Goal: Obtain resource: Obtain resource

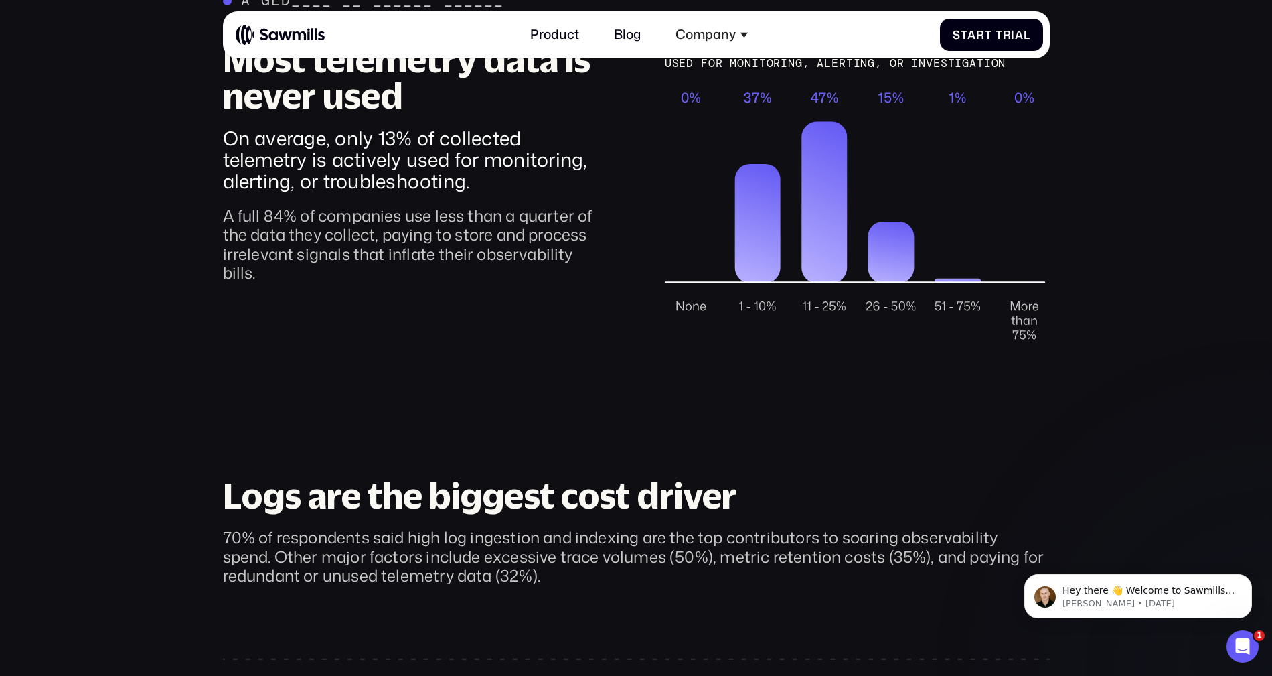
scroll to position [208, 0]
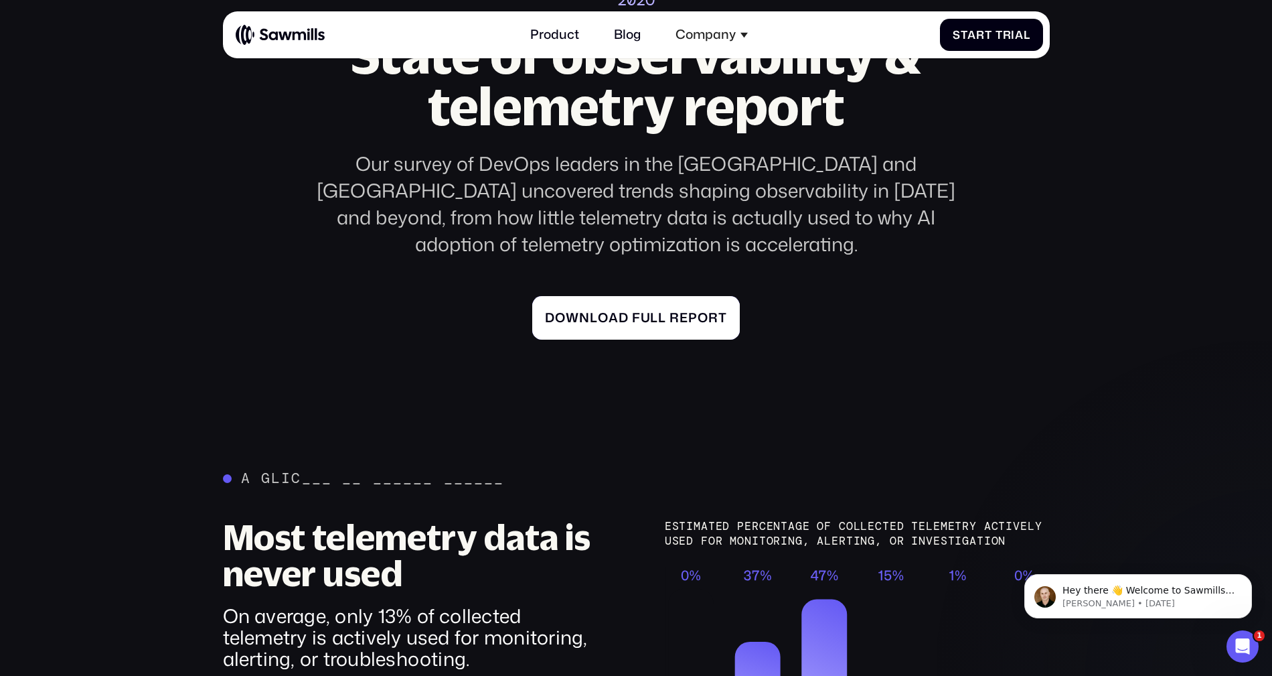
click at [625, 310] on span "d" at bounding box center [624, 317] width 10 height 15
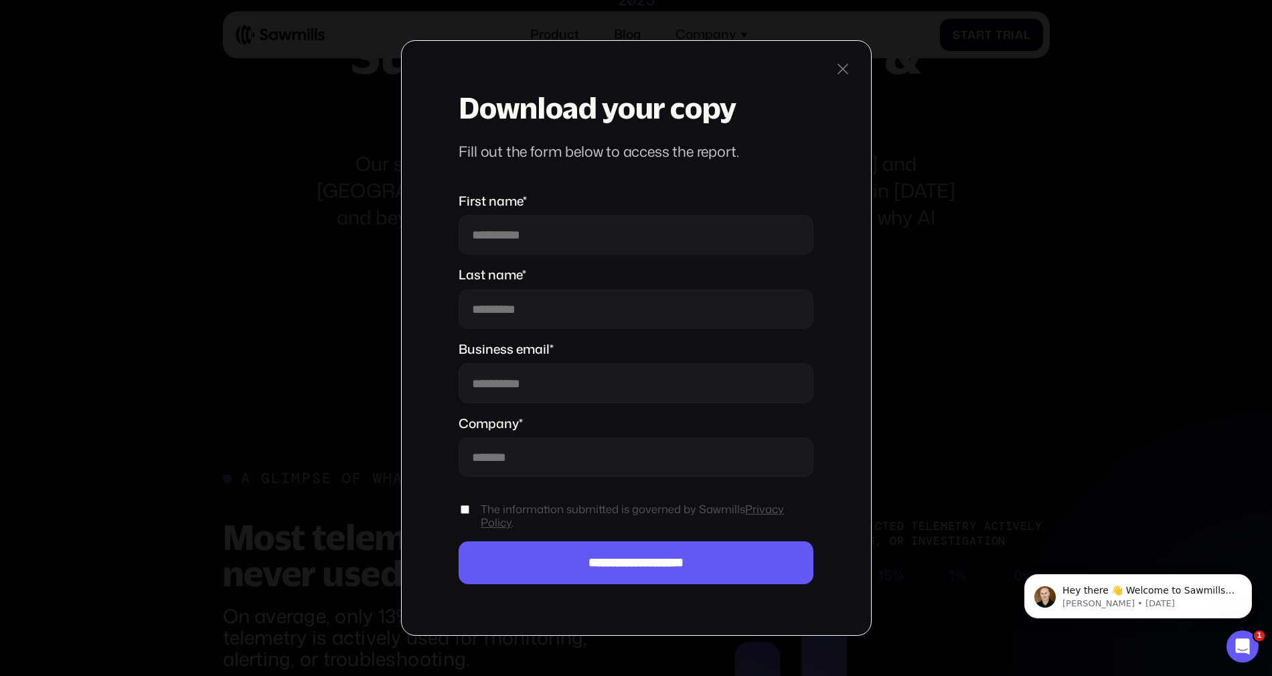
click at [848, 72] on div at bounding box center [843, 69] width 19 height 19
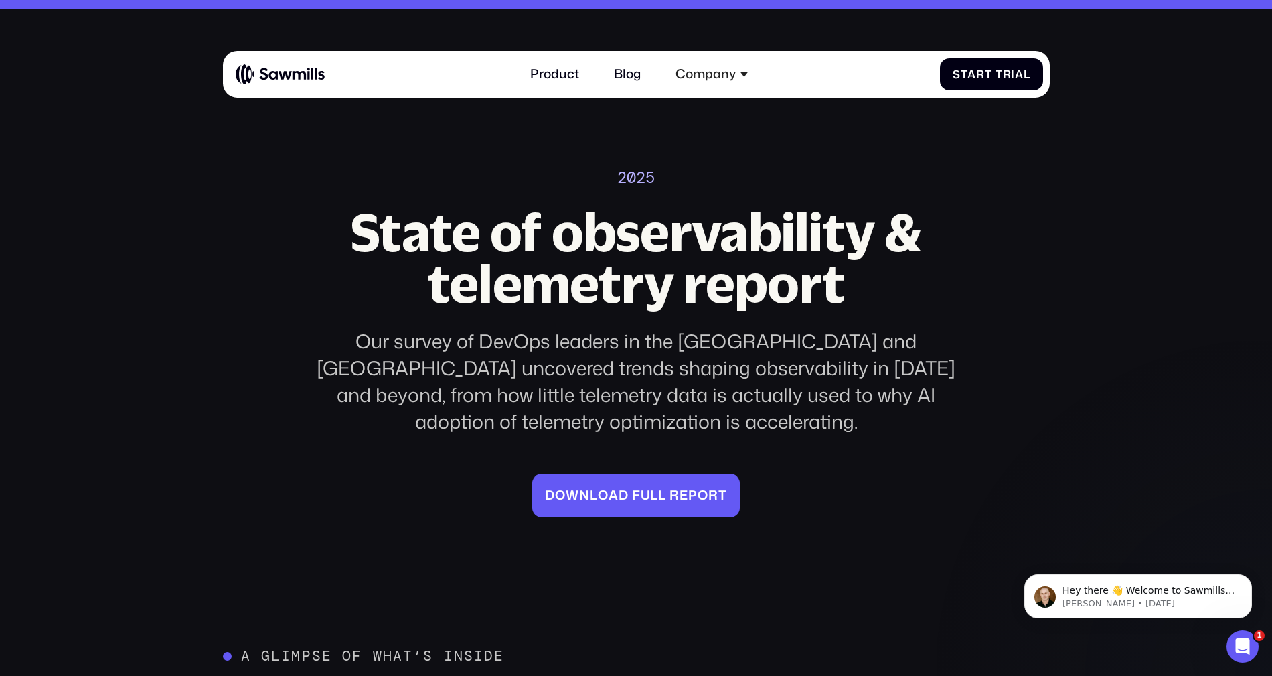
scroll to position [29, 0]
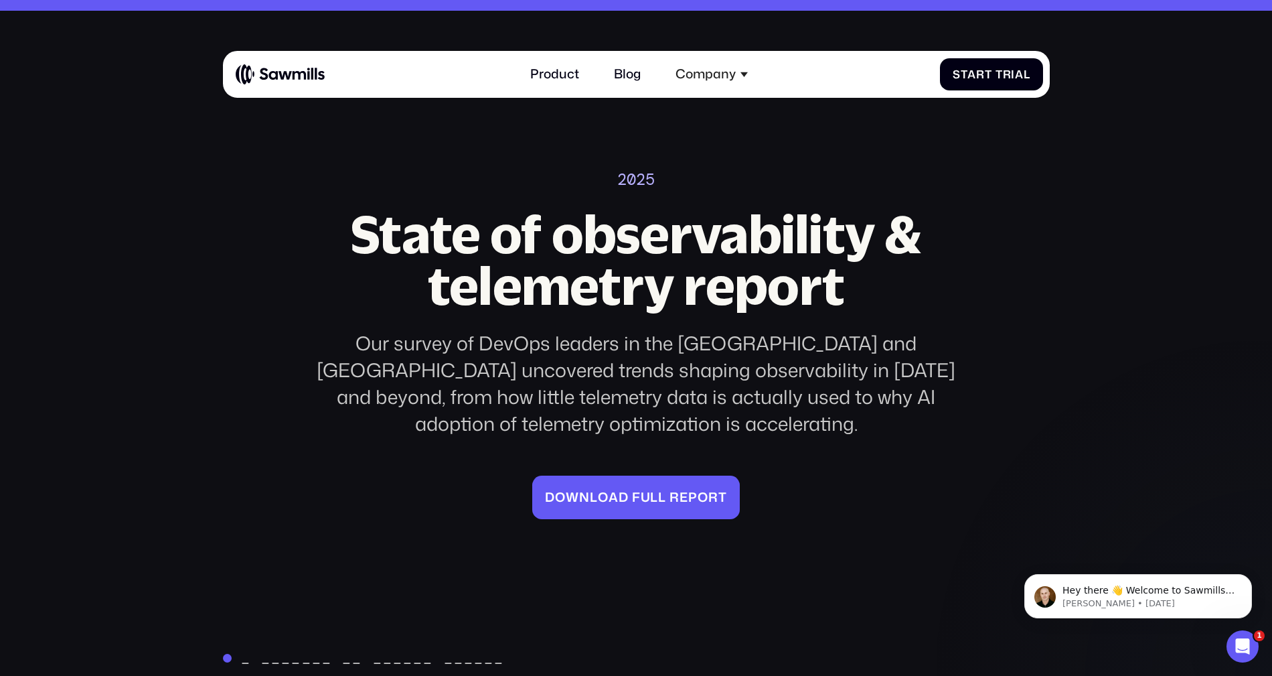
click at [455, 382] on div "Our survey of DevOps leaders in the [GEOGRAPHIC_DATA] and [GEOGRAPHIC_DATA] unc…" at bounding box center [636, 383] width 676 height 107
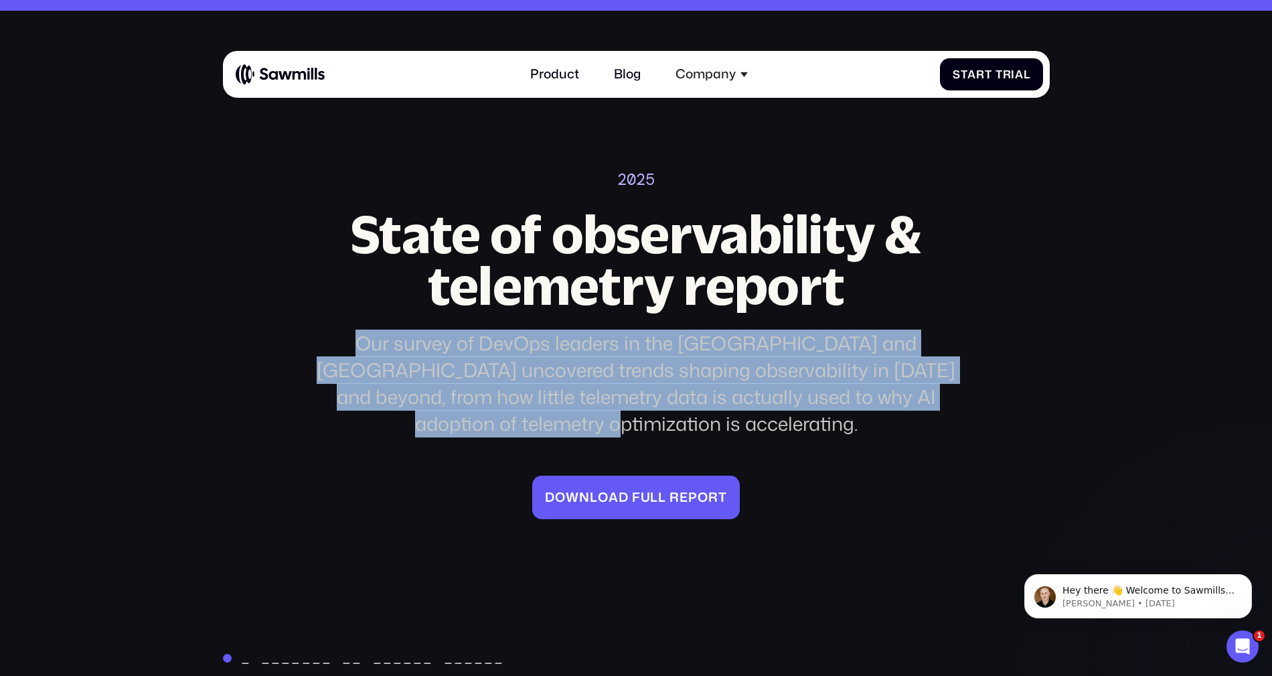
drag, startPoint x: 331, startPoint y: 341, endPoint x: 981, endPoint y: 405, distance: 652.6
click at [981, 405] on div "2025 State of observability & telemetry report Our survey of DevOps leaders in …" at bounding box center [636, 344] width 827 height 349
copy div "Our survey of DevOps leaders in the [GEOGRAPHIC_DATA] and [GEOGRAPHIC_DATA] unc…"
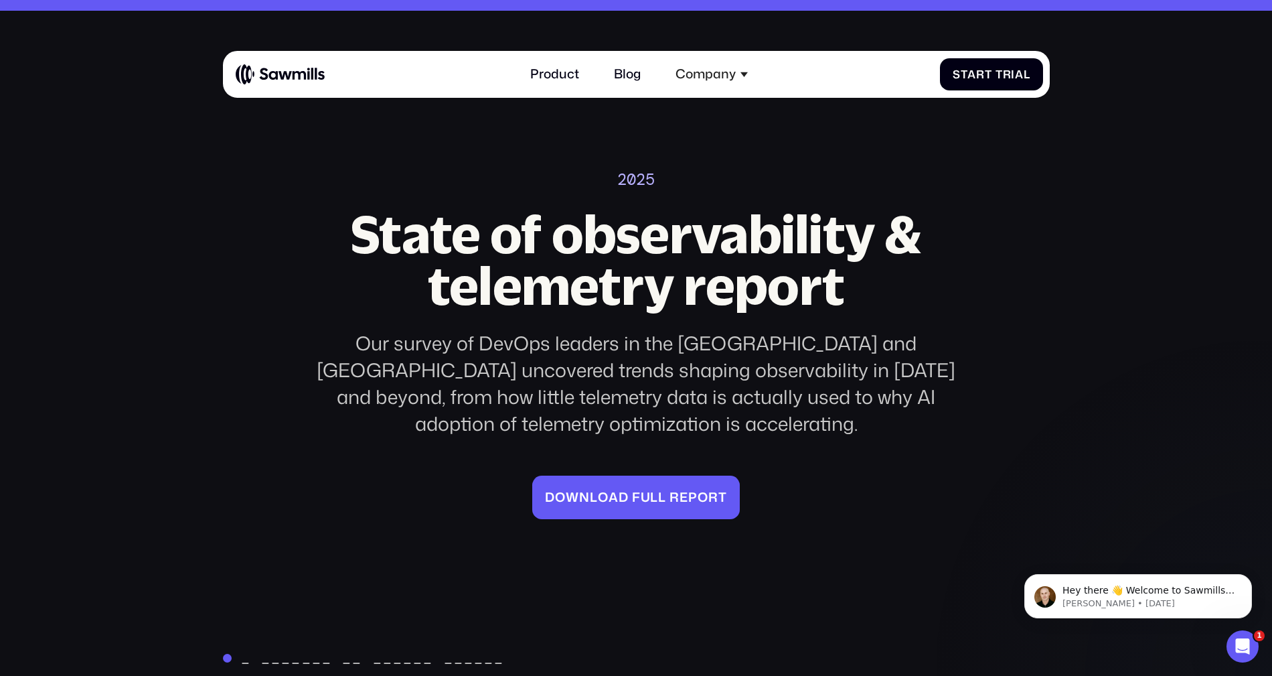
click at [331, 308] on h2 "State of observability & telemetry report" at bounding box center [636, 259] width 676 height 103
click at [980, 288] on div "2025 State of observability & telemetry report Our survey of DevOps leaders in …" at bounding box center [636, 344] width 827 height 349
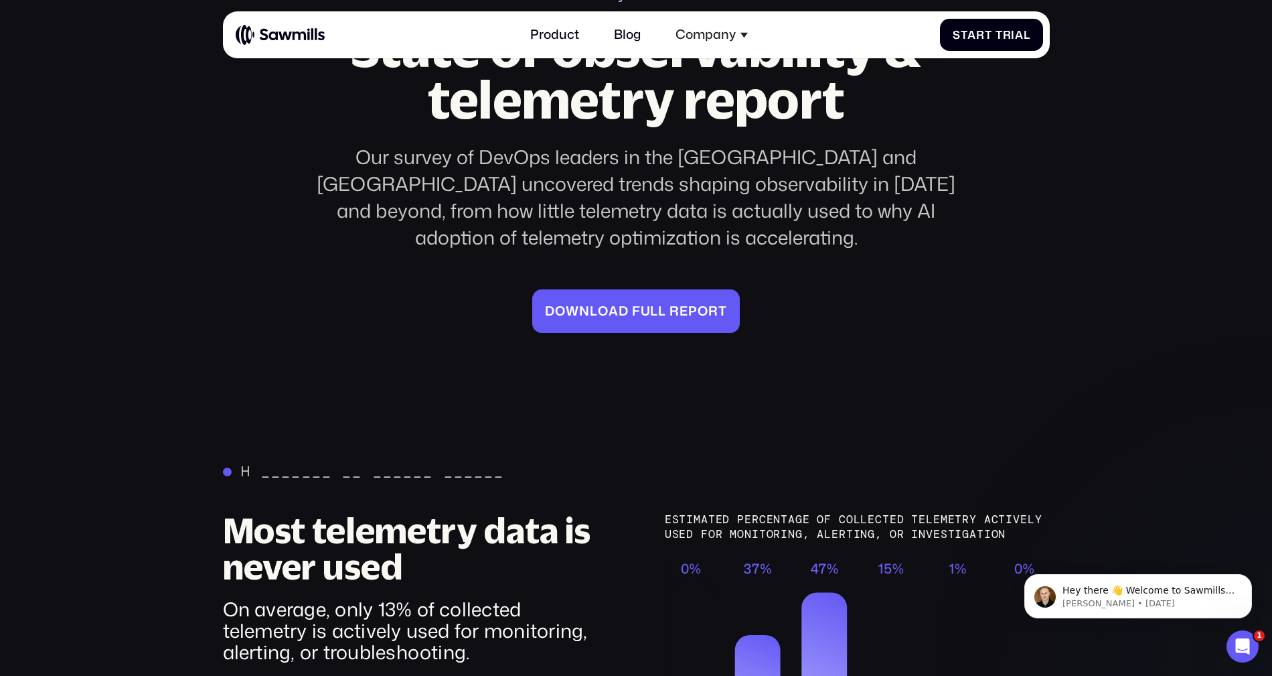
scroll to position [0, 0]
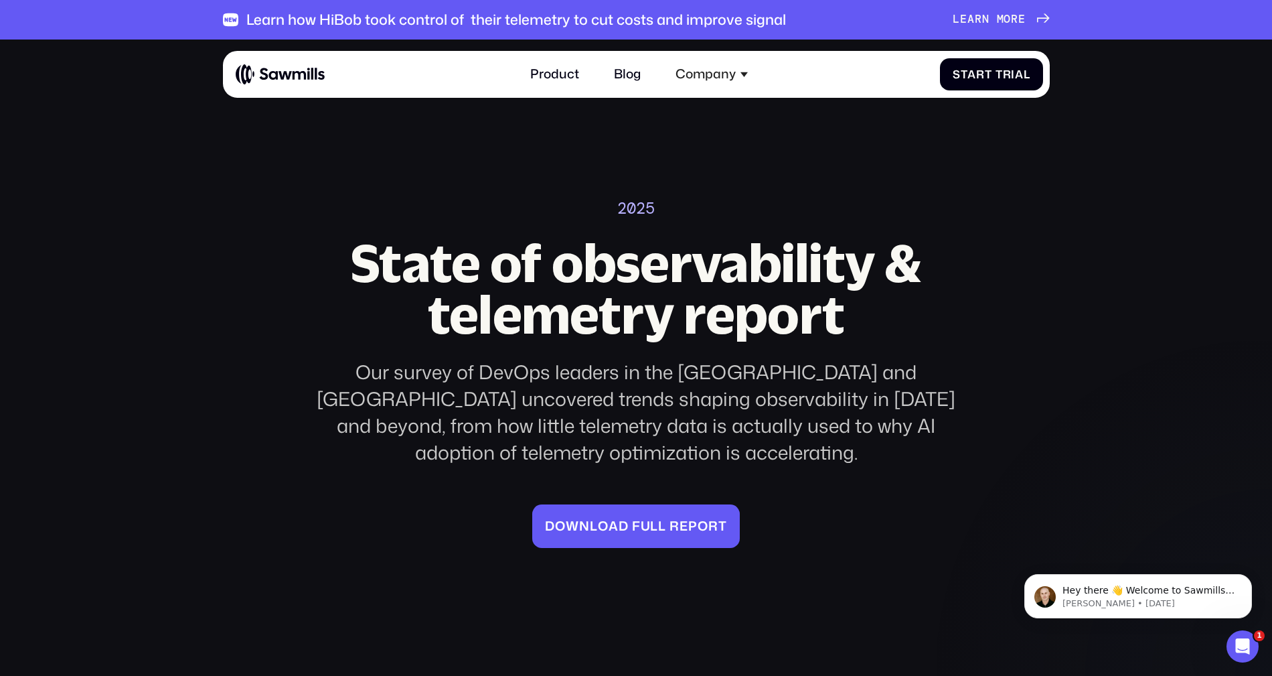
click at [295, 266] on div "2025 State of observability & telemetry report Our survey of DevOps leaders in …" at bounding box center [636, 373] width 827 height 349
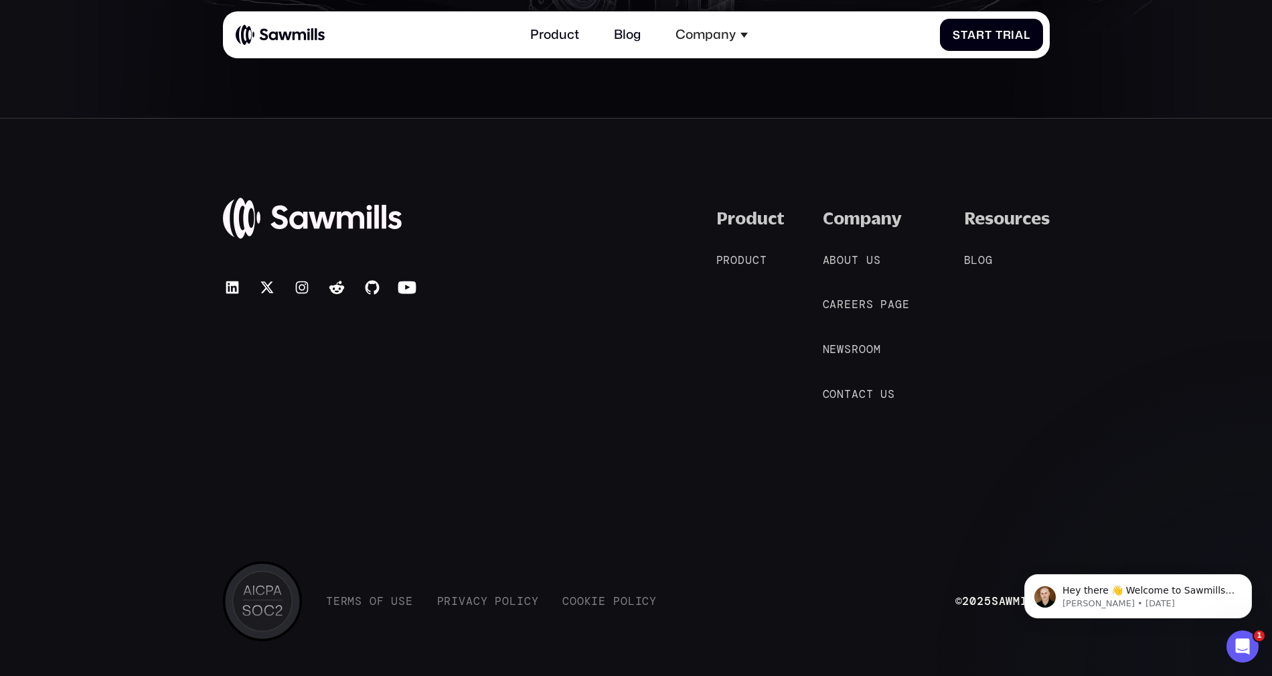
scroll to position [3956, 0]
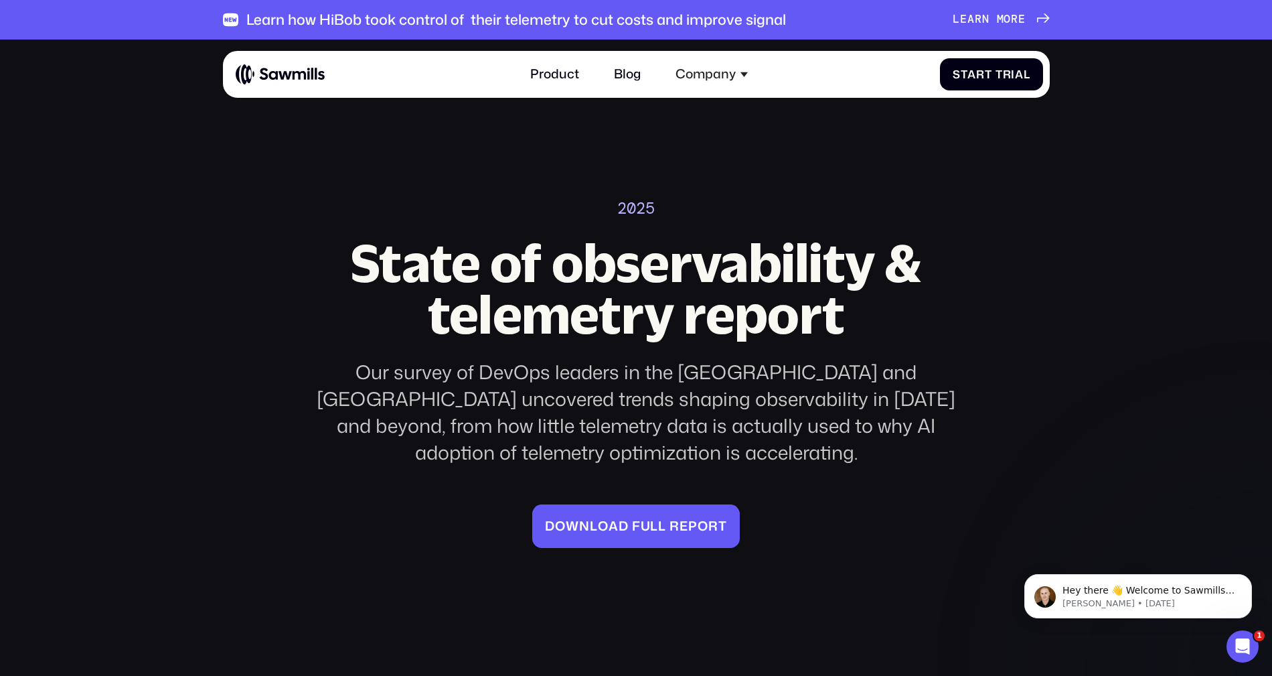
click at [530, 401] on div "Our survey of DevOps leaders in the [GEOGRAPHIC_DATA] and [GEOGRAPHIC_DATA] unc…" at bounding box center [636, 412] width 676 height 107
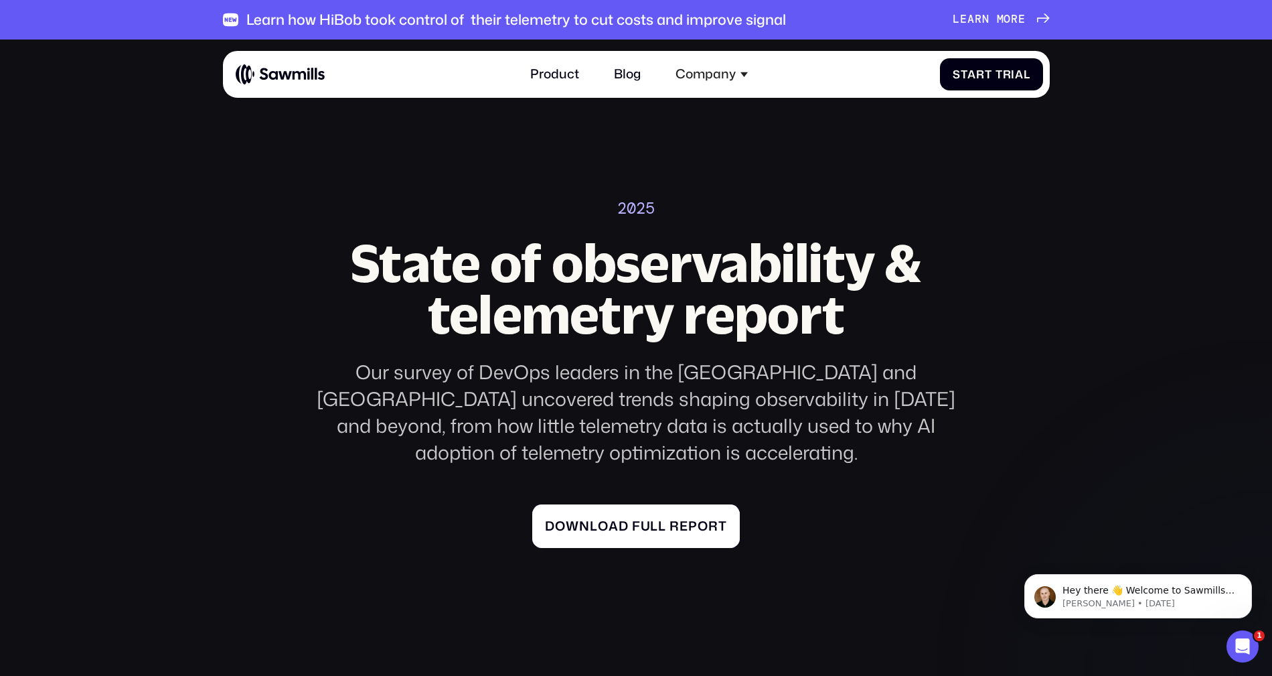
click at [623, 518] on span "d" at bounding box center [624, 525] width 10 height 15
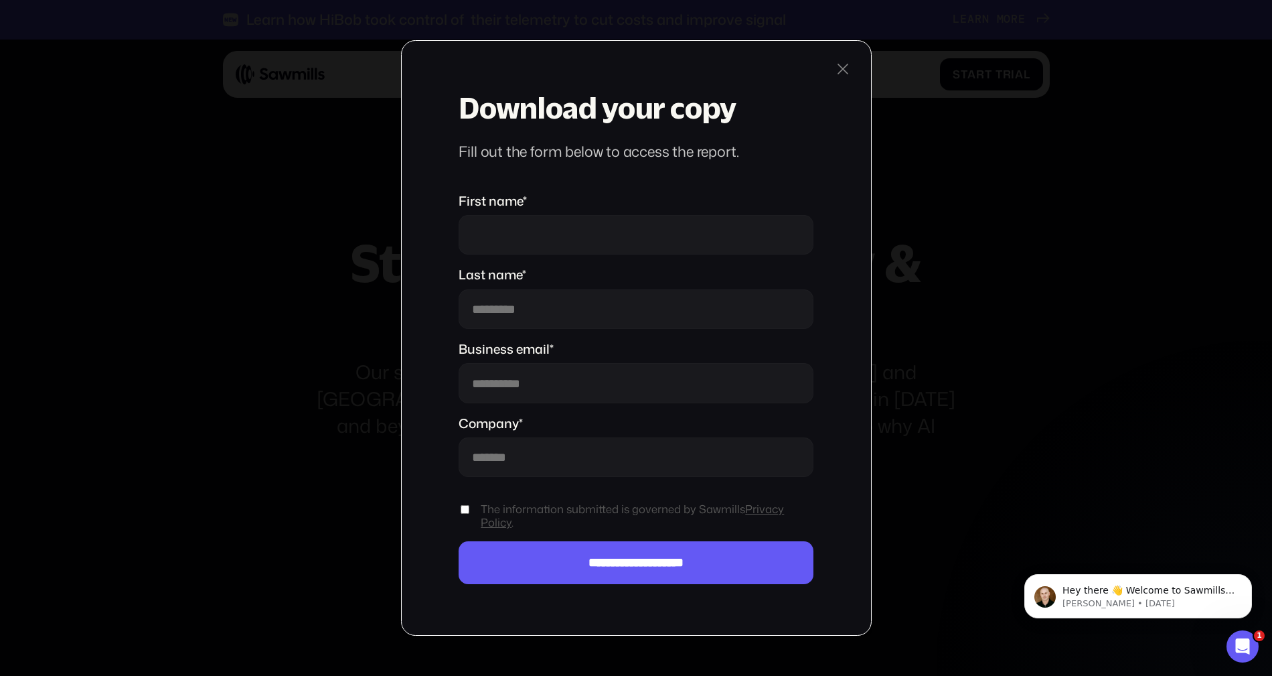
click at [517, 236] on input "First name *" at bounding box center [636, 235] width 355 height 40
type input "*"
type input "*****"
type input "*"
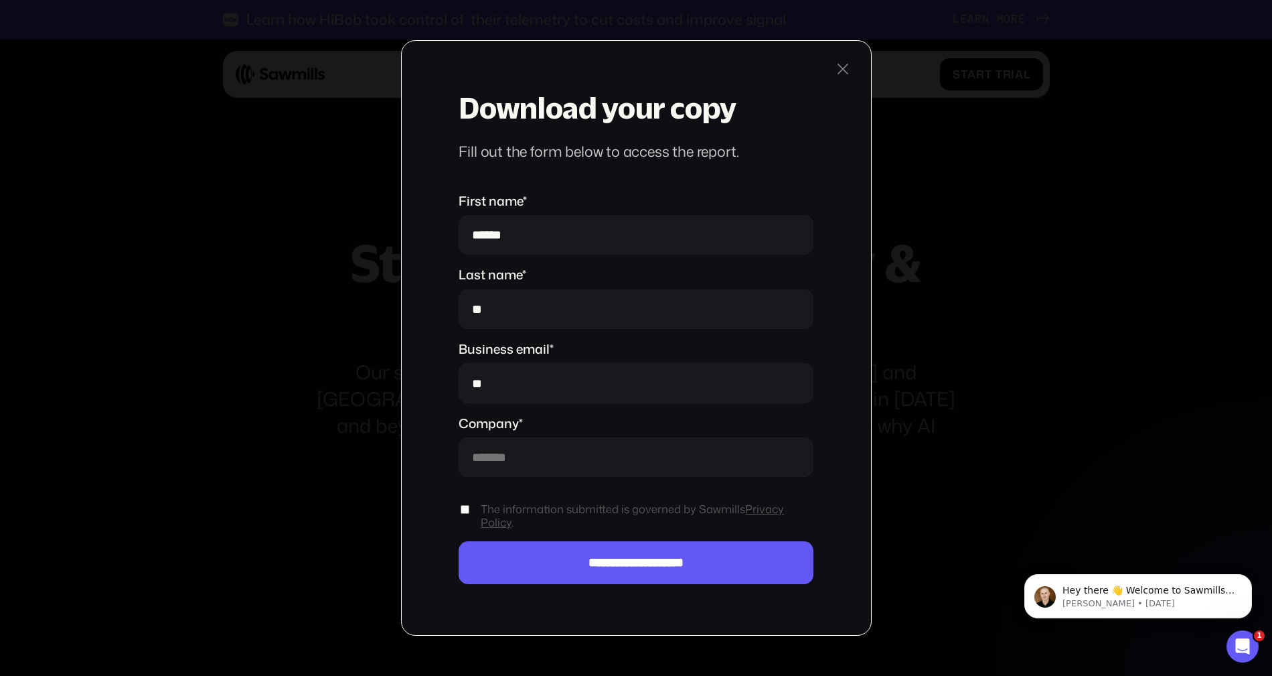
type input "*"
type input "**********"
click at [493, 453] on input "Company *" at bounding box center [636, 457] width 355 height 40
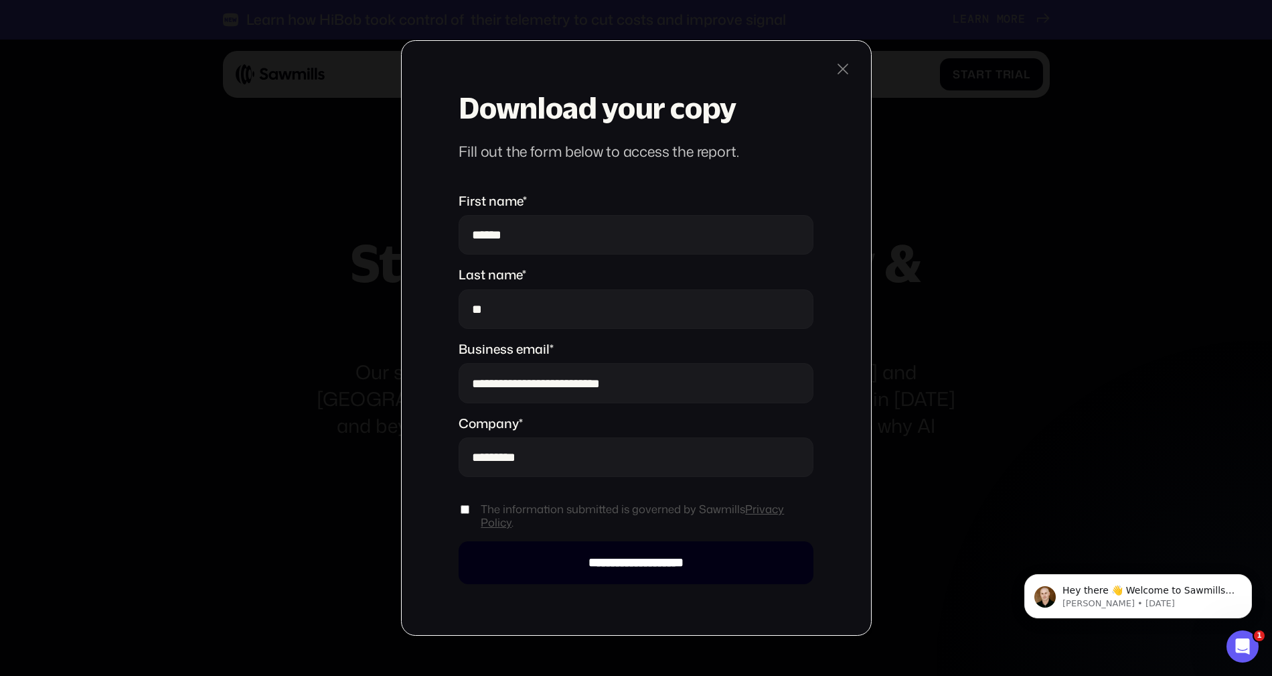
type input "********"
click at [606, 558] on input "**********" at bounding box center [636, 562] width 355 height 43
